Goal: Check status

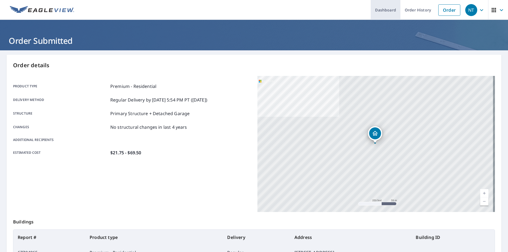
click at [374, 12] on link "Dashboard" at bounding box center [386, 10] width 30 height 20
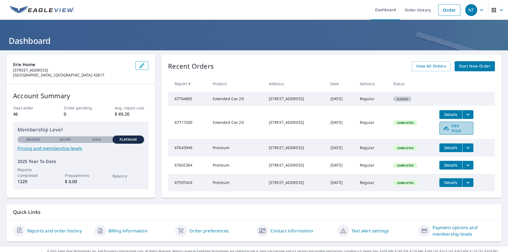
click at [457, 133] on span "Edit Pitch" at bounding box center [456, 128] width 27 height 10
drag, startPoint x: 258, startPoint y: 99, endPoint x: 304, endPoint y: 105, distance: 46.2
click at [304, 102] on div "12736 Prairie Creek Rd Pleasant Plains, IL 62677" at bounding box center [295, 98] width 53 height 5
drag, startPoint x: 303, startPoint y: 105, endPoint x: 294, endPoint y: 102, distance: 9.9
copy div "12736 Prairie Creek Rd Pleasant Plains, IL 62677"
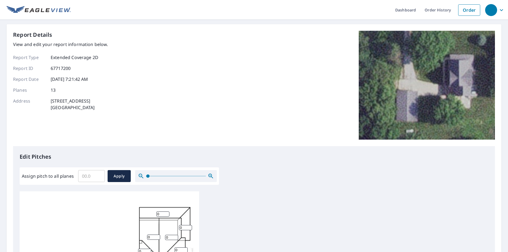
drag, startPoint x: 147, startPoint y: 177, endPoint x: 165, endPoint y: 174, distance: 18.2
click at [148, 175] on span at bounding box center [147, 176] width 3 height 3
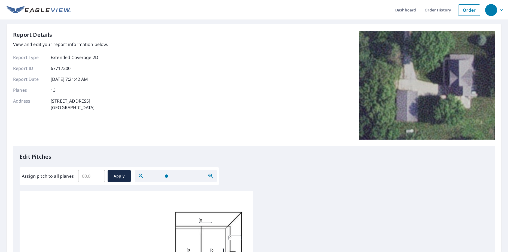
drag, startPoint x: 150, startPoint y: 176, endPoint x: 166, endPoint y: 176, distance: 16.1
click at [166, 176] on span at bounding box center [166, 176] width 3 height 3
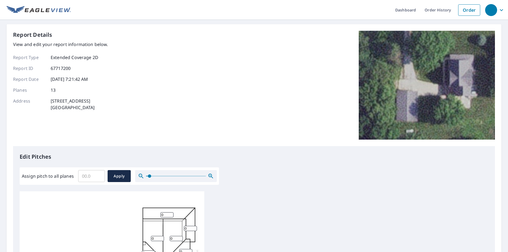
drag, startPoint x: 166, startPoint y: 176, endPoint x: 149, endPoint y: 176, distance: 16.9
click at [149, 176] on span at bounding box center [149, 176] width 3 height 3
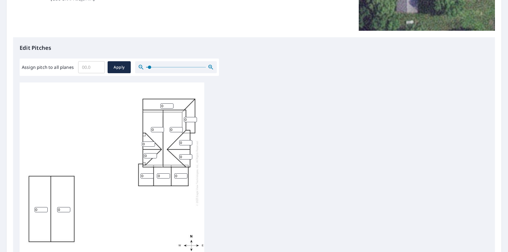
click at [165, 101] on div "0 0 0 0 0 0 0 0 0 0 0 0 0" at bounding box center [112, 173] width 185 height 181
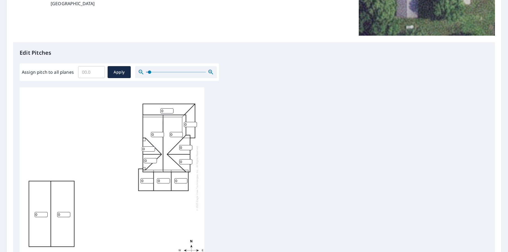
scroll to position [16, 0]
